Goal: Task Accomplishment & Management: Complete application form

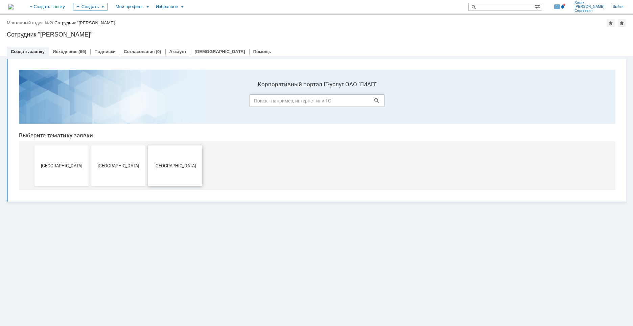
click at [192, 164] on span "[GEOGRAPHIC_DATA]" at bounding box center [175, 165] width 50 height 5
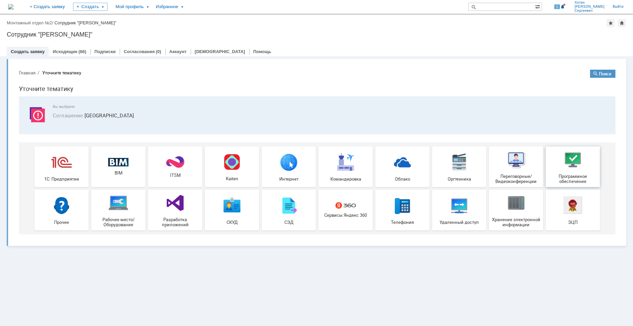
click at [575, 167] on img at bounding box center [572, 159] width 20 height 20
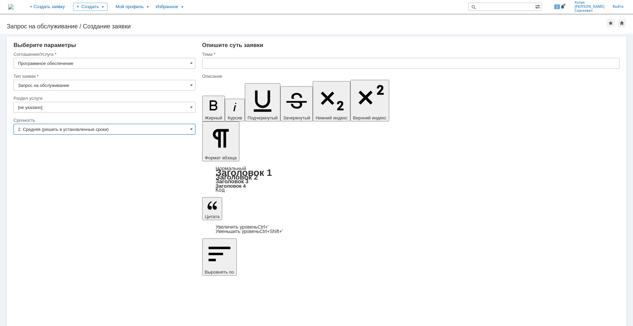
click at [46, 130] on input "2. Средняя (решить в установленные сроки)" at bounding box center [105, 129] width 182 height 11
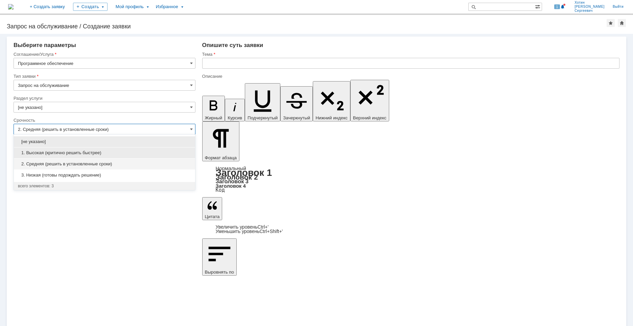
click at [43, 154] on span "1. Высокая (критично решить быстрее)" at bounding box center [104, 152] width 173 height 5
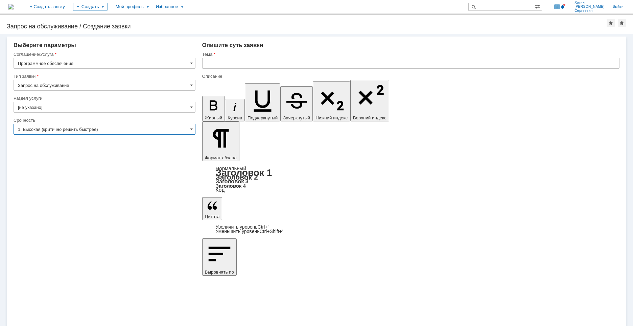
type input "1. Высокая (критично решить быстрее)"
click at [44, 104] on input "[не указано]" at bounding box center [105, 107] width 182 height 11
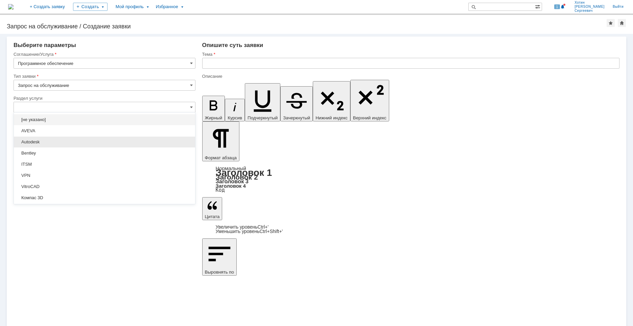
click at [43, 142] on span "Autodesk" at bounding box center [104, 141] width 173 height 5
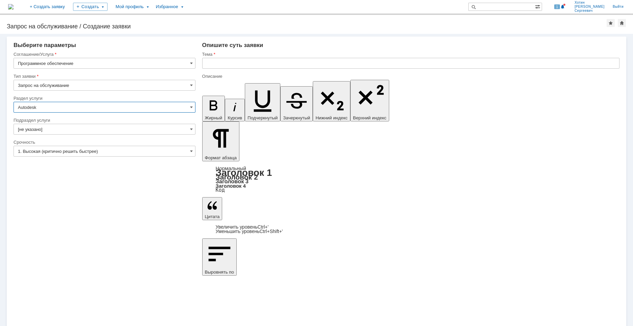
type input "Autodesk"
click at [46, 128] on input "[не указано]" at bounding box center [105, 129] width 182 height 11
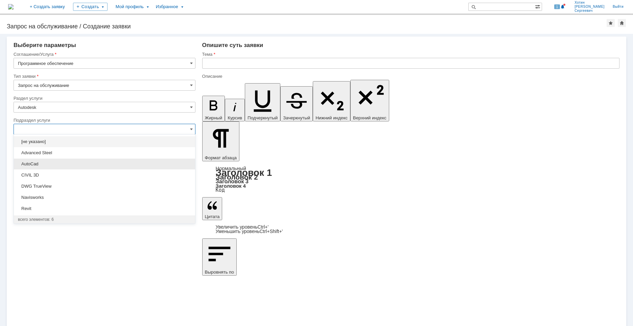
click at [42, 165] on span "AutoCad" at bounding box center [104, 163] width 173 height 5
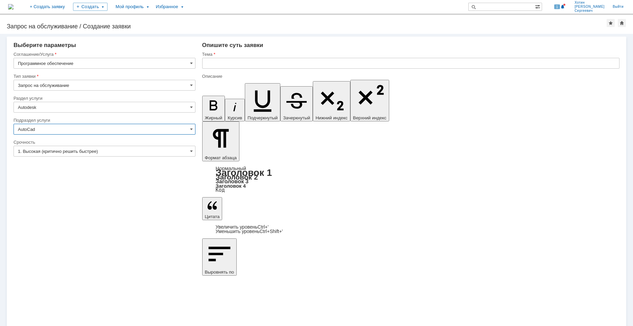
type input "AutoCad"
click at [224, 61] on input "text" at bounding box center [410, 63] width 417 height 11
type input "У"
type input "Прошу установить AutoCAD2022 или новее"
